Goal: Task Accomplishment & Management: Manage account settings

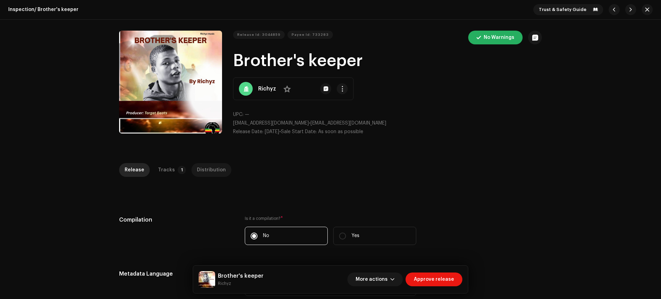
click at [205, 167] on div "Distribution" at bounding box center [211, 170] width 29 height 14
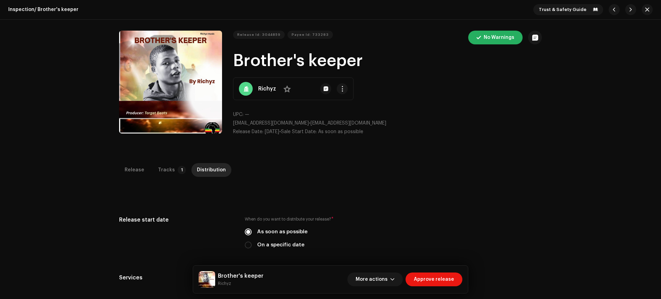
scroll to position [198, 0]
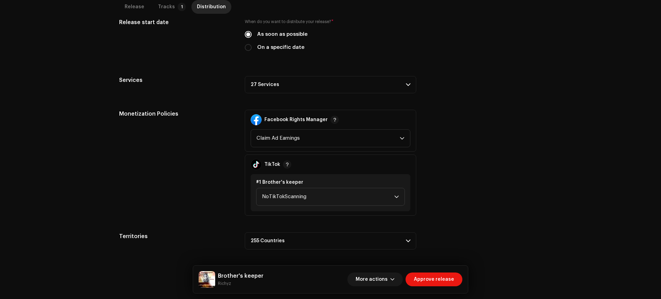
click at [318, 84] on p-accordion-header "27 Services" at bounding box center [331, 84] width 172 height 17
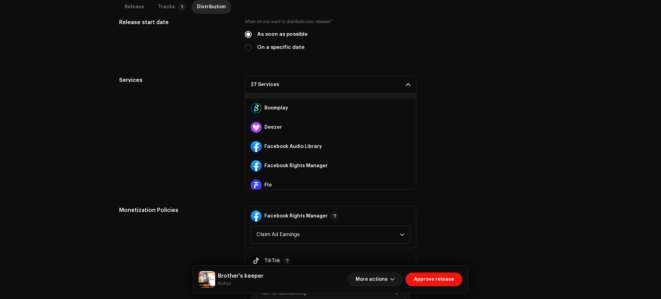
scroll to position [71, 0]
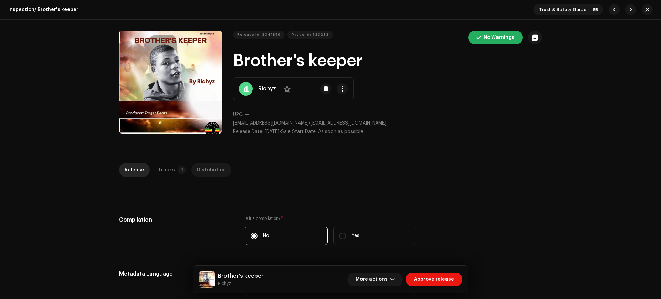
click at [203, 170] on div "Distribution" at bounding box center [211, 170] width 29 height 14
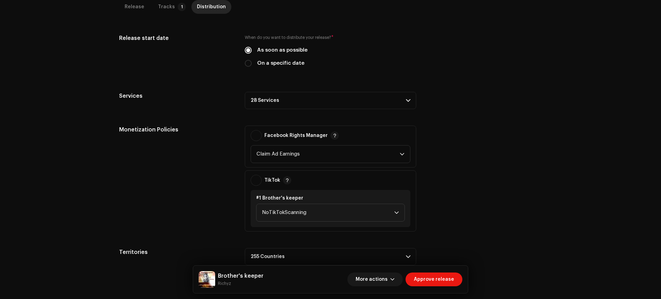
scroll to position [193, 0]
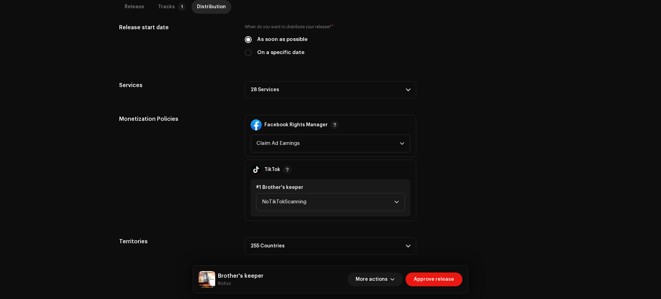
click at [299, 86] on p-accordion-header "28 Services" at bounding box center [331, 89] width 172 height 17
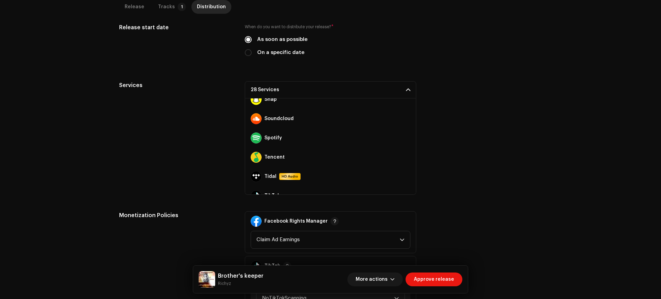
scroll to position [233, 0]
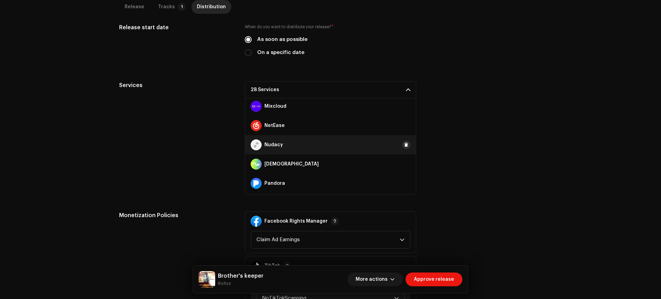
click at [404, 147] on span at bounding box center [406, 145] width 4 height 6
click at [399, 143] on span "Add" at bounding box center [400, 145] width 9 height 14
click at [406, 92] on span at bounding box center [408, 90] width 4 height 6
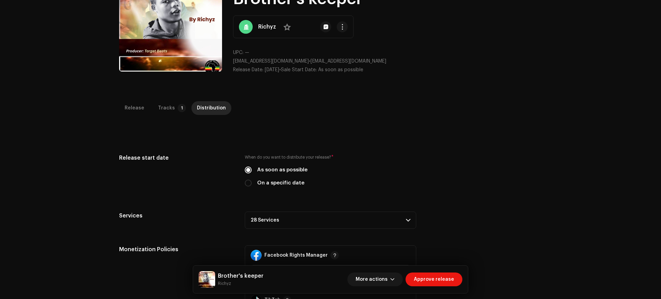
scroll to position [0, 0]
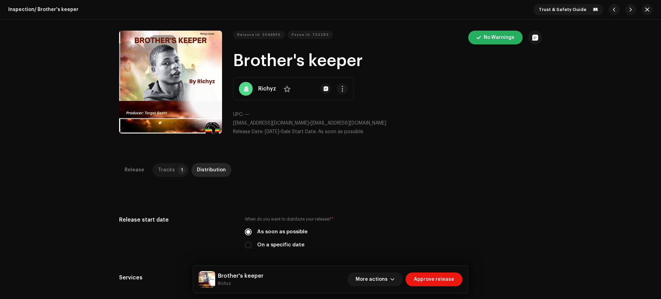
click at [158, 173] on div "Tracks" at bounding box center [166, 170] width 17 height 14
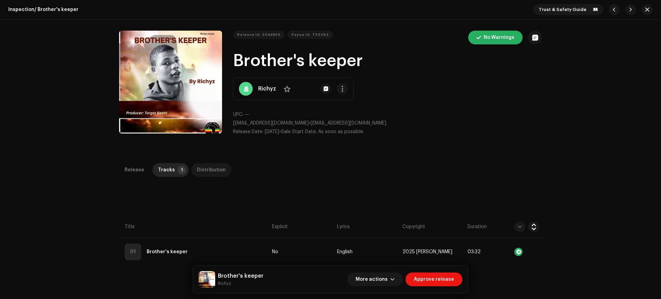
click at [214, 172] on div "Distribution" at bounding box center [211, 170] width 29 height 14
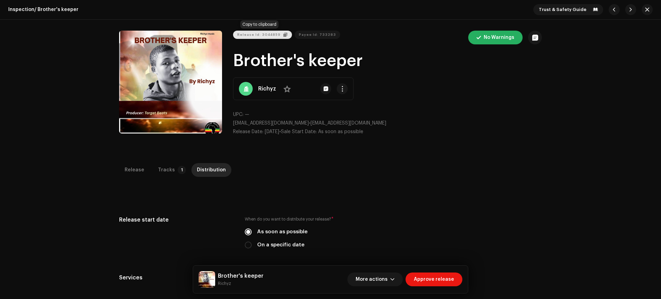
click at [261, 33] on span "Release Id: 3044859" at bounding box center [258, 35] width 43 height 14
click at [312, 31] on span "Payee Id: 733283" at bounding box center [317, 35] width 37 height 14
drag, startPoint x: 302, startPoint y: 122, endPoint x: 369, endPoint y: 121, distance: 66.8
click at [369, 121] on p "gbanyarichman@gmail.com • gbanyarichman@gmail.com" at bounding box center [387, 123] width 309 height 7
copy span "[EMAIL_ADDRESS][DOMAIN_NAME]"
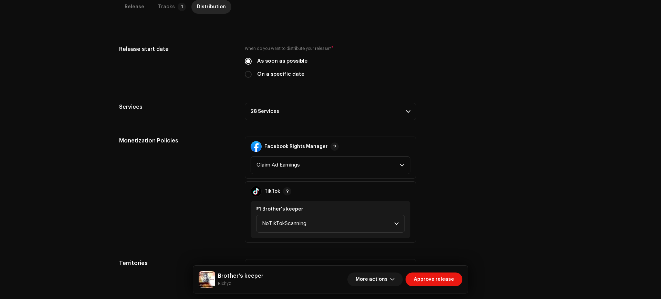
scroll to position [198, 0]
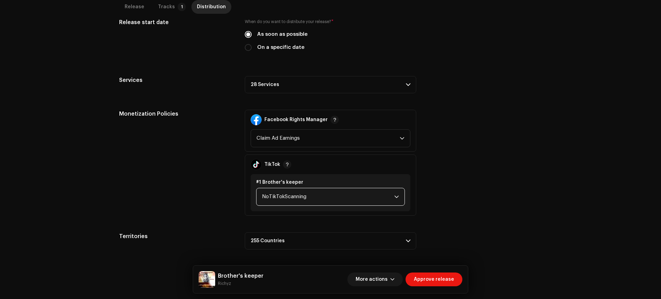
click at [360, 197] on span "NoTikTokScanning" at bounding box center [328, 196] width 132 height 17
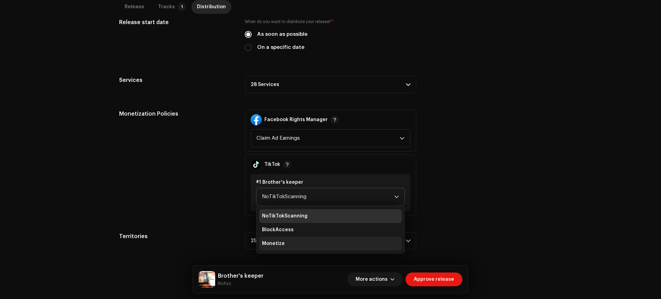
click at [291, 244] on li "Monetize" at bounding box center [330, 244] width 143 height 14
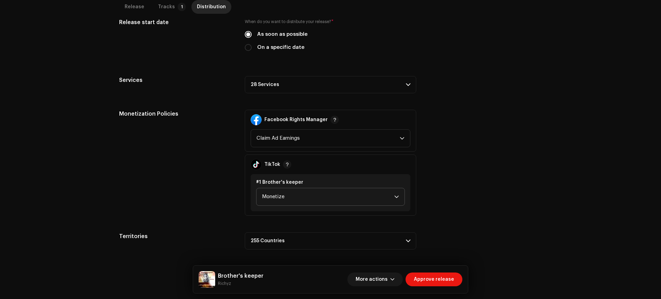
click at [219, 164] on div "Monetization Policies" at bounding box center [176, 163] width 115 height 106
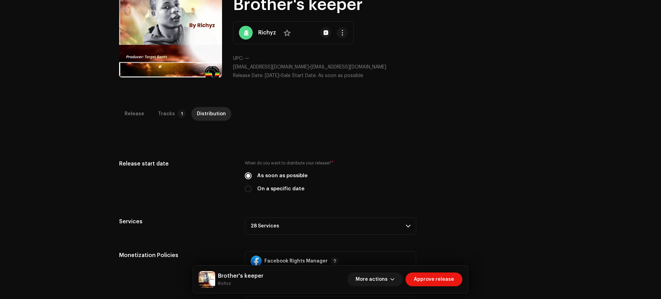
scroll to position [54, 0]
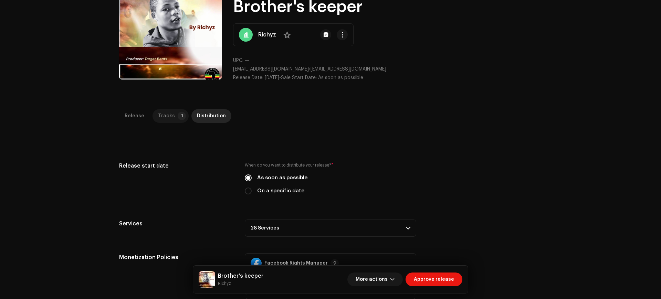
click at [178, 114] on p-badge "1" at bounding box center [182, 116] width 8 height 8
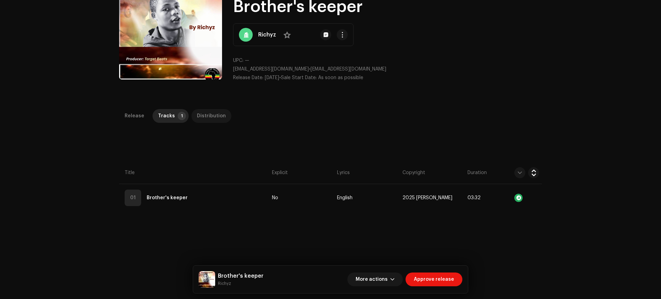
click at [200, 115] on div "Distribution" at bounding box center [211, 116] width 29 height 14
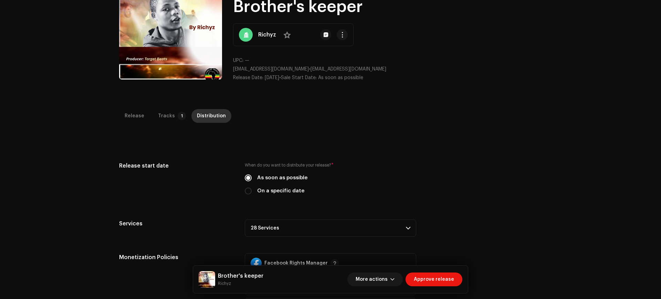
click at [200, 115] on div "Distribution" at bounding box center [211, 116] width 29 height 14
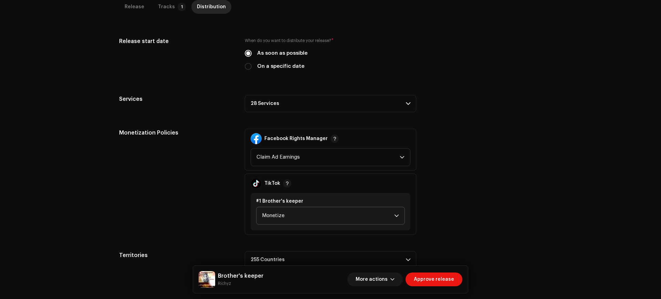
scroll to position [198, 0]
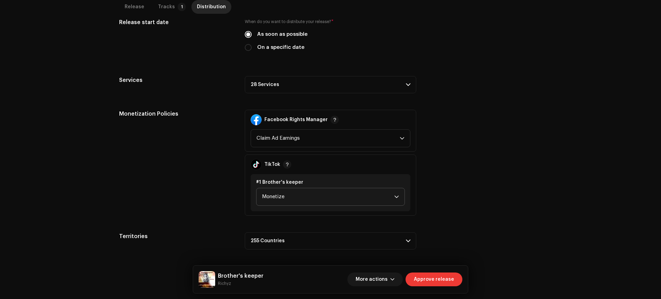
click at [439, 279] on span "Approve release" at bounding box center [434, 280] width 40 height 14
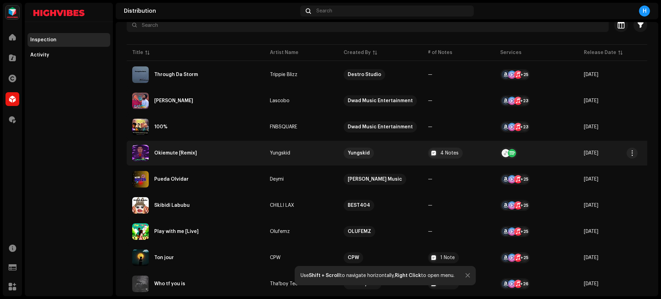
scroll to position [70, 0]
